Goal: Check status: Check status

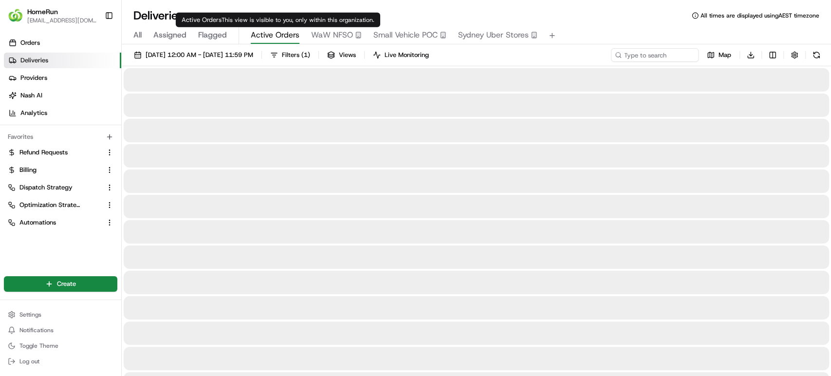
click at [275, 37] on span "Active Orders" at bounding box center [275, 35] width 49 height 12
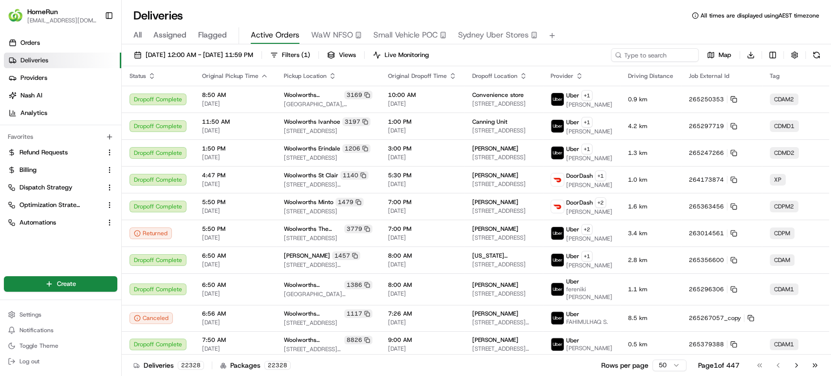
click at [205, 35] on span "Flagged" at bounding box center [212, 35] width 29 height 12
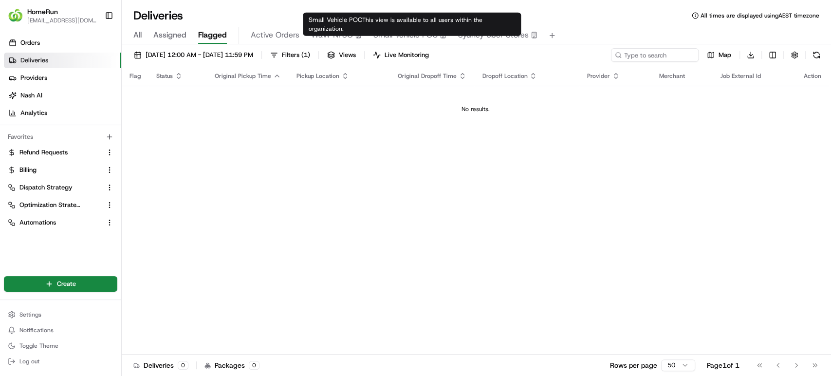
click at [410, 33] on span "Small Vehicle POC" at bounding box center [405, 35] width 64 height 12
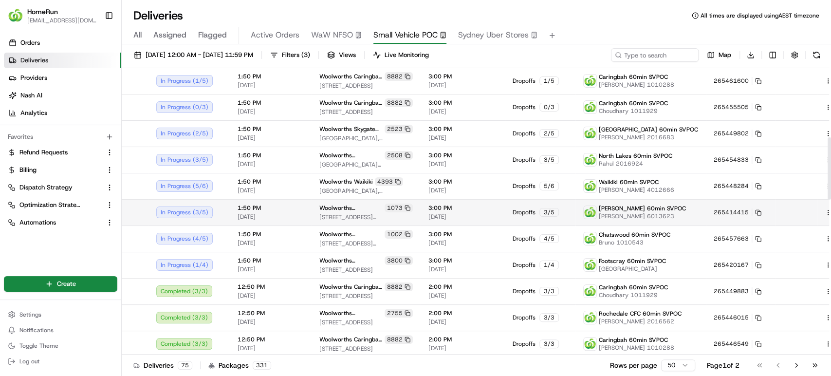
scroll to position [324, 0]
